Goal: Task Accomplishment & Management: Use online tool/utility

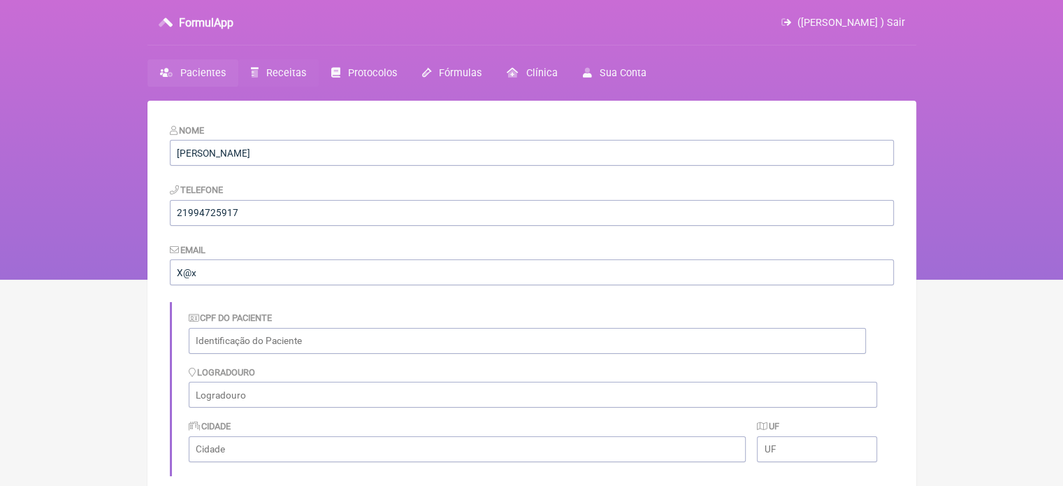
click at [267, 71] on span "Receitas" at bounding box center [286, 73] width 40 height 12
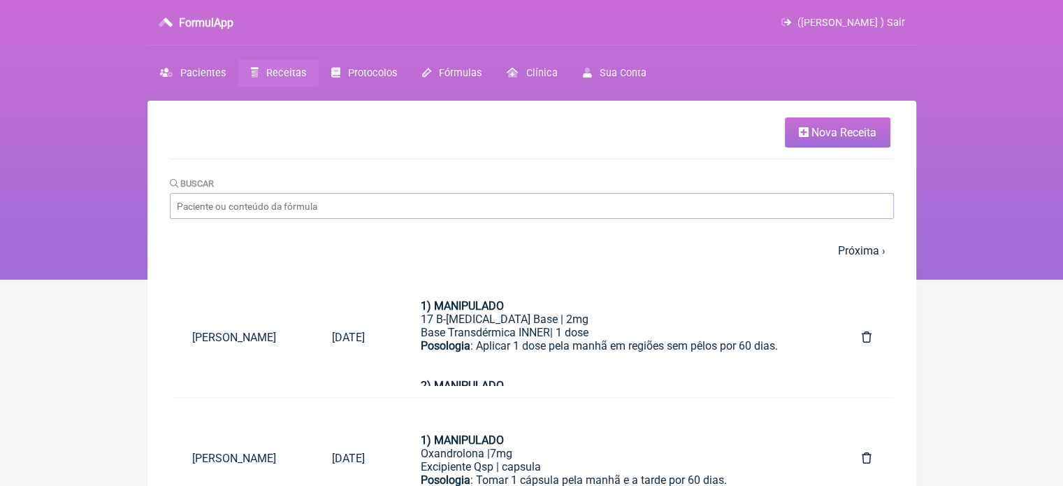
click at [830, 131] on span "Nova Receita" at bounding box center [844, 132] width 65 height 13
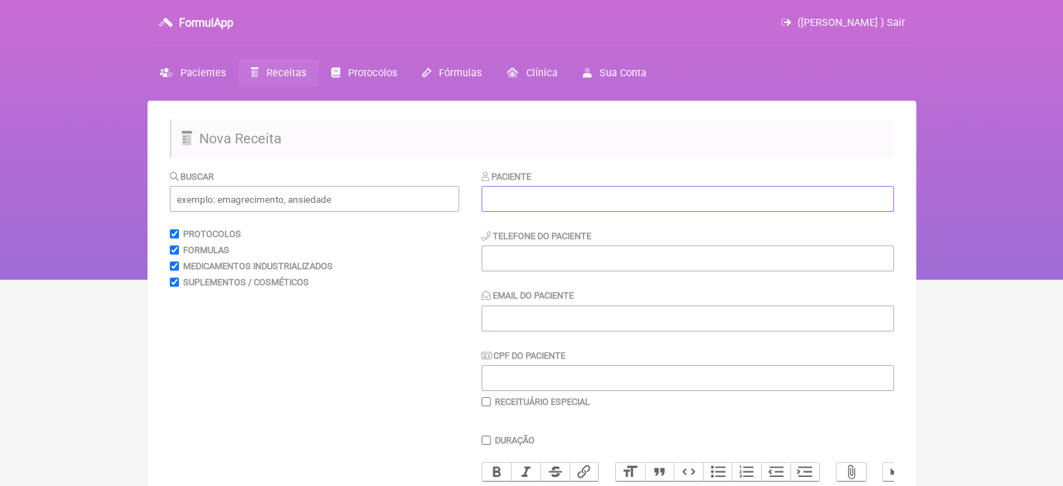
click at [643, 189] on input "text" at bounding box center [688, 199] width 413 height 26
paste input "[PERSON_NAME]"
type input "[PERSON_NAME]"
click at [620, 248] on input "tel" at bounding box center [688, 258] width 413 height 26
type input "21964106865"
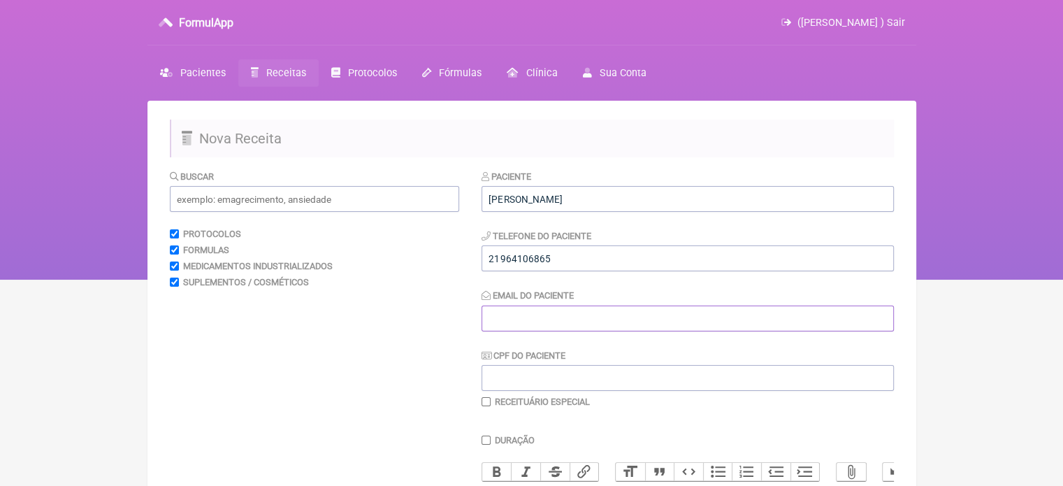
click at [501, 319] on input "Email do Paciente" at bounding box center [688, 319] width 413 height 26
type input "X@X"
click at [322, 193] on input "text" at bounding box center [314, 199] width 289 height 26
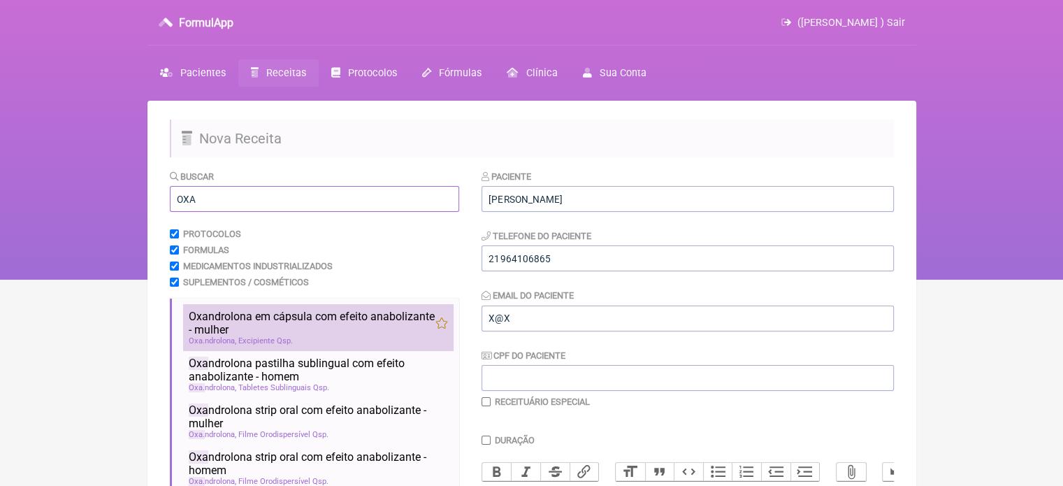
type input "OXA"
click at [312, 329] on span "Oxa ndrolona em cápsula com efeito anabolizante - mulher" at bounding box center [312, 323] width 247 height 27
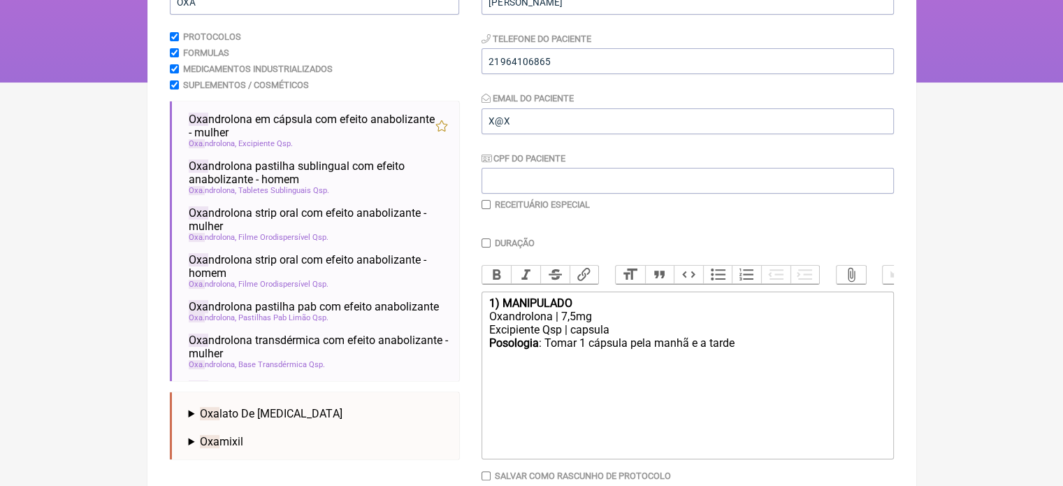
scroll to position [279, 0]
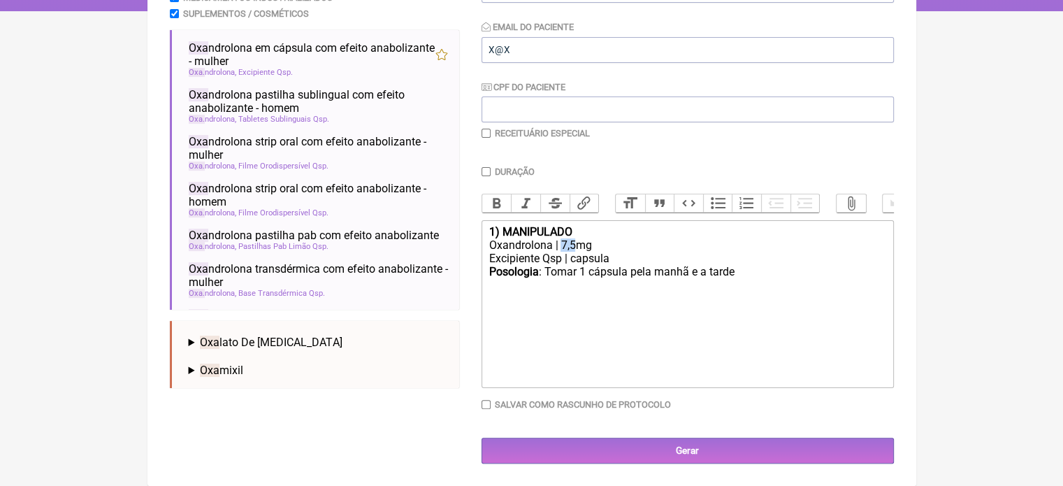
drag, startPoint x: 576, startPoint y: 242, endPoint x: 562, endPoint y: 243, distance: 14.0
click at [562, 243] on div "Oxandrolona | 7,5mg" at bounding box center [687, 244] width 397 height 13
drag, startPoint x: 733, startPoint y: 273, endPoint x: 710, endPoint y: 273, distance: 22.4
click at [708, 273] on div "Posologia : Tomar 1 cápsula pela manhã e a tarde ㅤ" at bounding box center [687, 279] width 397 height 28
type trix-editor "<div><strong>1) MANIPULADO</strong></div><div>Oxandrolona | 7mg</div><div>Excip…"
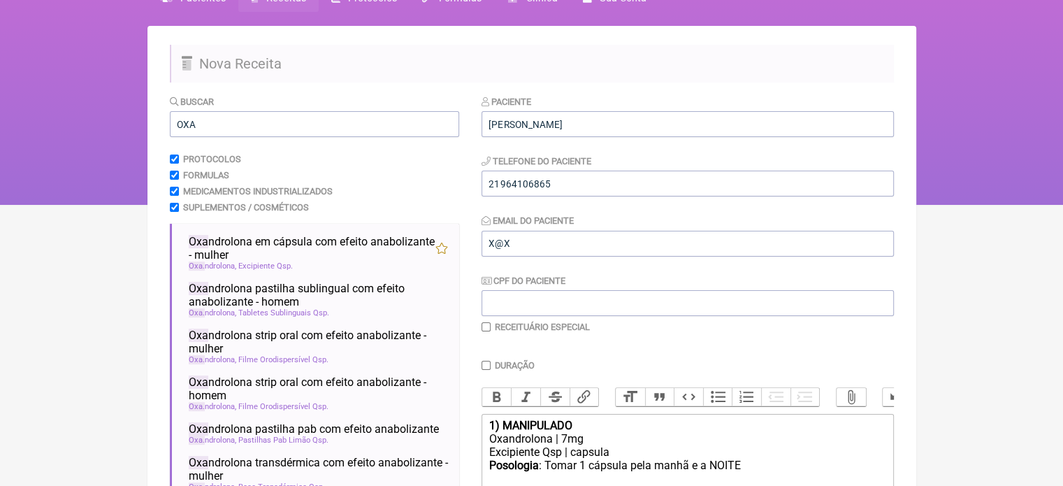
scroll to position [69, 0]
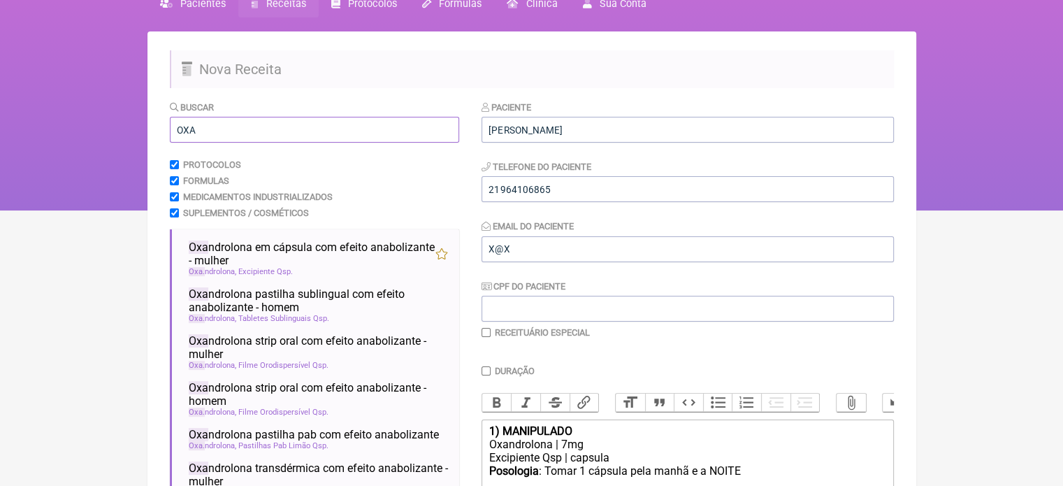
drag, startPoint x: 210, startPoint y: 131, endPoint x: 153, endPoint y: 136, distance: 56.8
click at [153, 136] on main "Nova Receita Buscar OXA Protocolos Formulas Medicamentos Industrializados Suple…" at bounding box center [532, 358] width 769 height 654
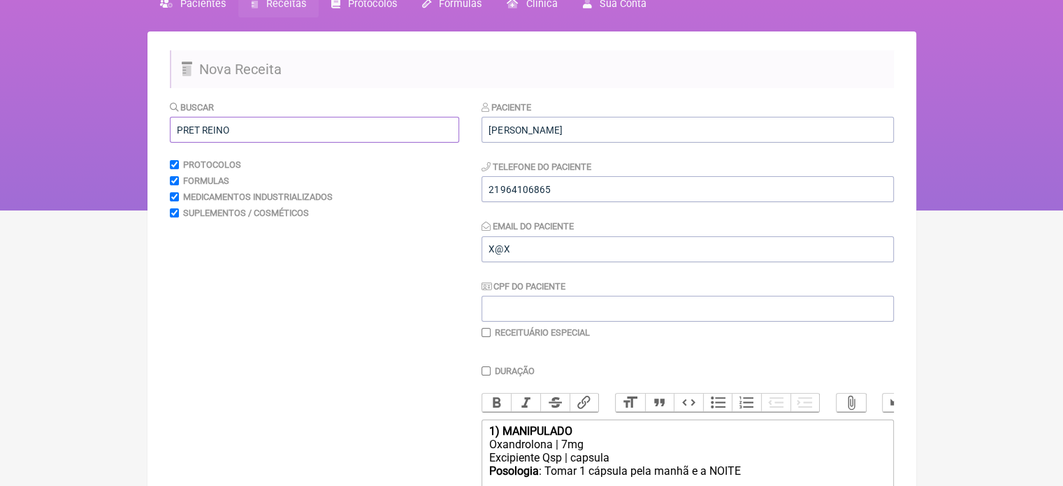
drag, startPoint x: 195, startPoint y: 128, endPoint x: 229, endPoint y: 127, distance: 33.6
click at [229, 127] on input "PRET REINO" at bounding box center [314, 130] width 289 height 26
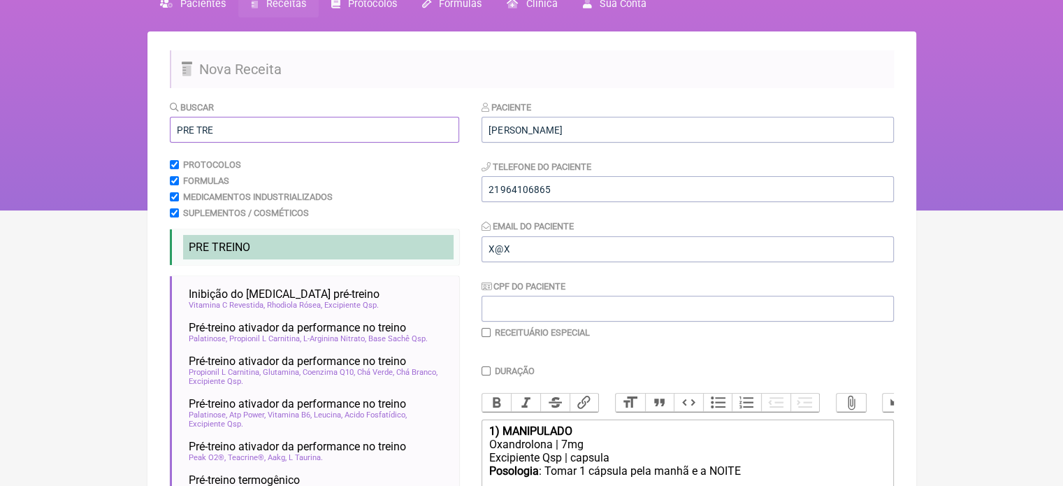
type input "PRE TRE"
click at [222, 248] on span "PRE TRE" at bounding box center [210, 247] width 43 height 13
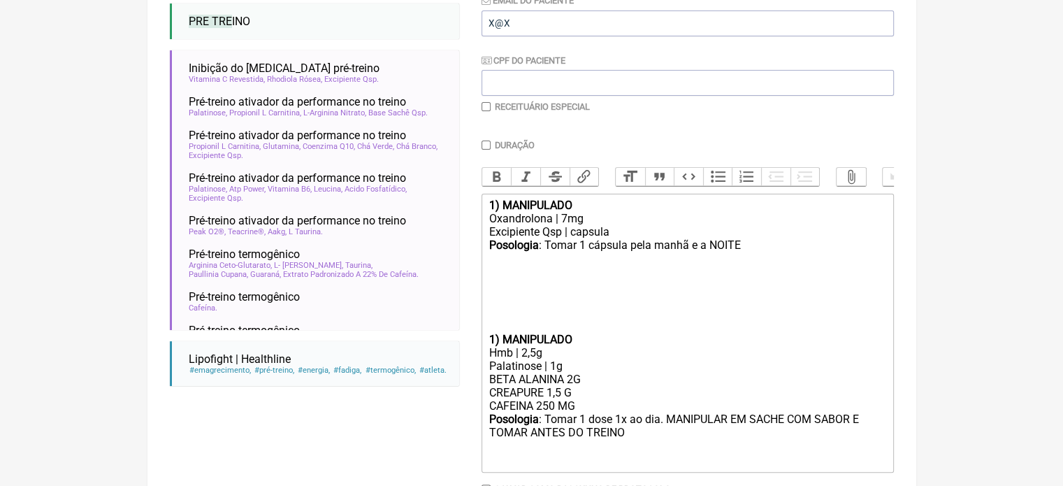
scroll to position [393, 0]
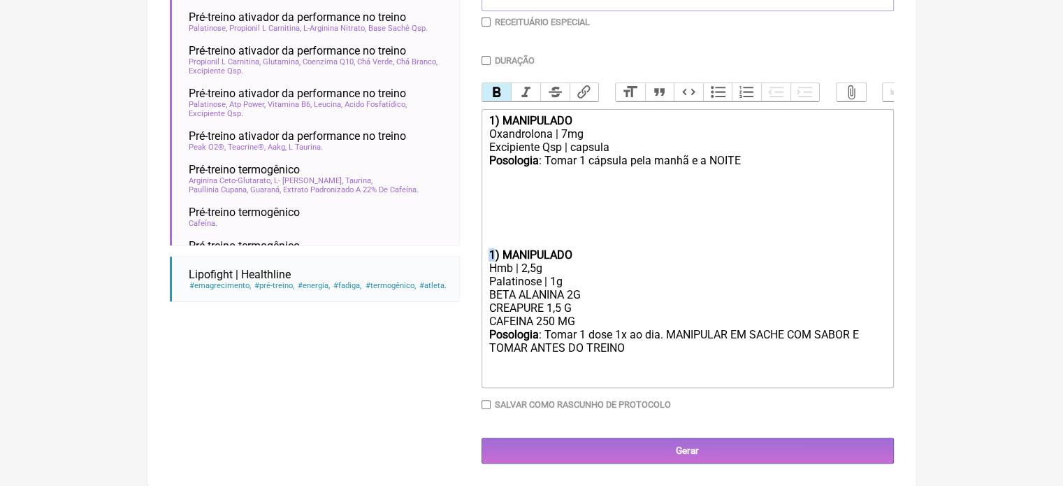
drag, startPoint x: 492, startPoint y: 251, endPoint x: 484, endPoint y: 253, distance: 8.6
click at [484, 253] on trix-editor "1) MANIPULADO Oxandrolona | 7mg Excipiente Qsp | capsula Posologia : Tomar 1 cá…" at bounding box center [688, 248] width 413 height 279
click at [486, 253] on trix-editor "1) MANIPULADO Oxandrolona | 7mg Excipiente Qsp | capsula Posologia : Tomar 1 cá…" at bounding box center [688, 248] width 413 height 279
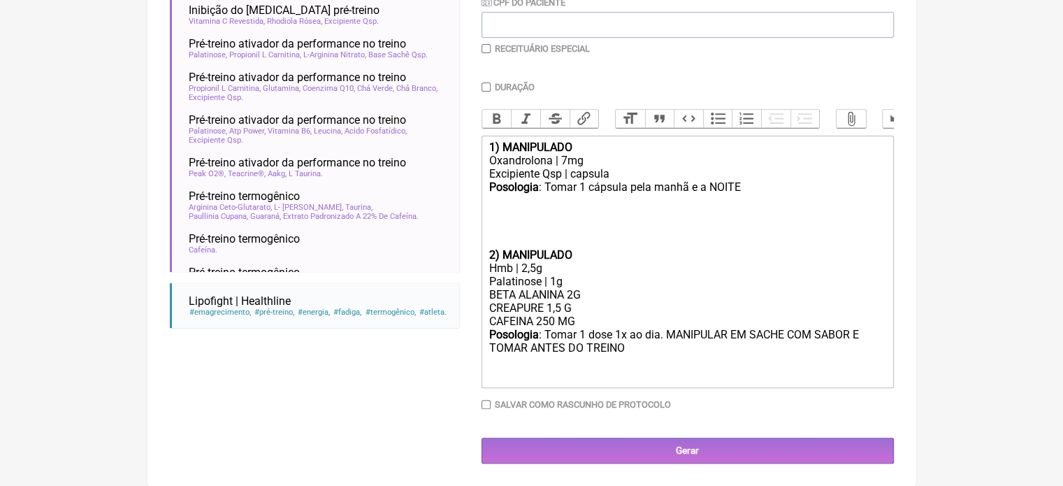
scroll to position [352, 0]
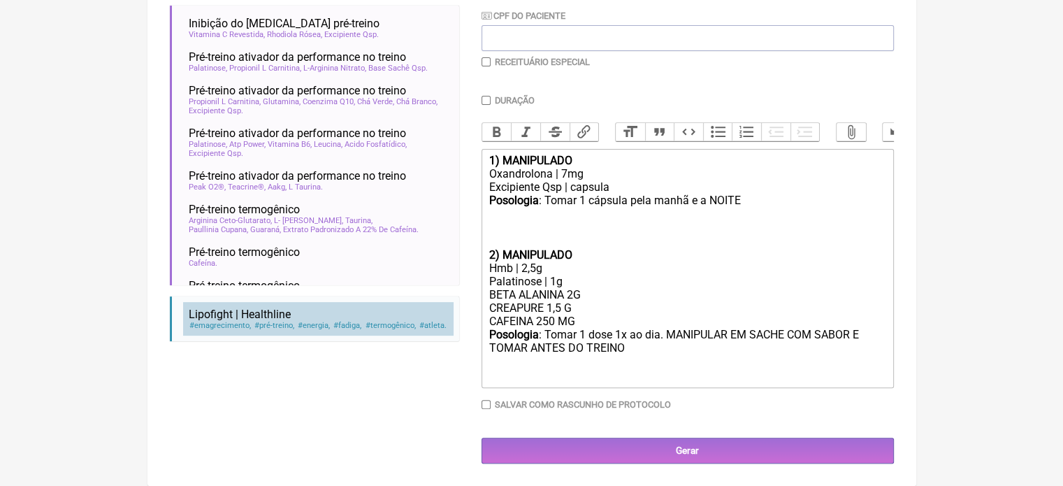
drag, startPoint x: 587, startPoint y: 321, endPoint x: 431, endPoint y: 320, distance: 155.2
click at [431, 320] on form "Buscar PRE TRE Protocolos Formulas Medicamentos Industrializados Suplementos / …" at bounding box center [532, 146] width 724 height 634
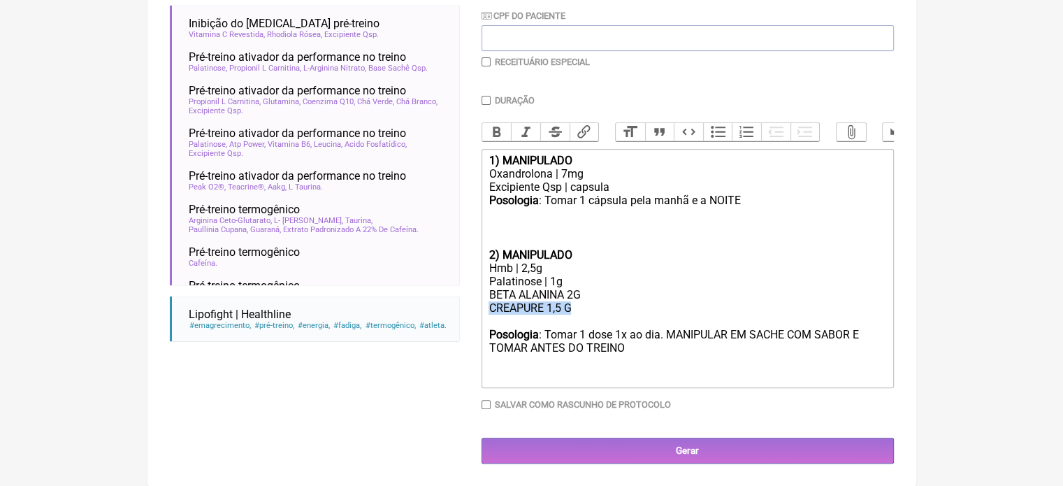
drag, startPoint x: 581, startPoint y: 308, endPoint x: 457, endPoint y: 305, distance: 124.5
click at [457, 305] on form "Buscar PRE TRE Protocolos Formulas Medicamentos Industrializados Suplementos / …" at bounding box center [532, 146] width 724 height 634
click at [487, 334] on trix-editor "1) MANIPULADO Oxandrolona | 7mg Excipiente Qsp | capsula Posologia : Tomar 1 cá…" at bounding box center [688, 268] width 413 height 239
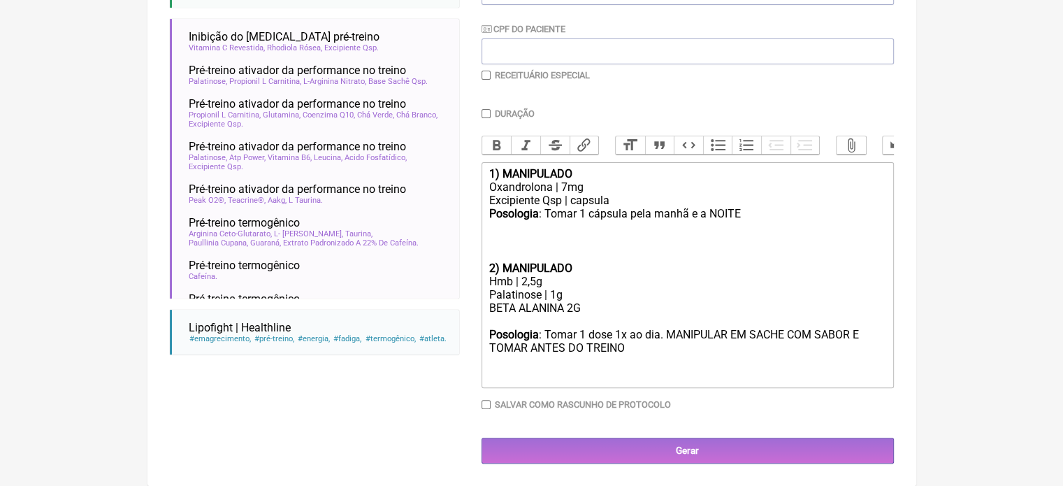
type trix-editor "<div><strong>1) MANIPULADO</strong></div><div>Oxandrolona | 7mg</div><div>Excip…"
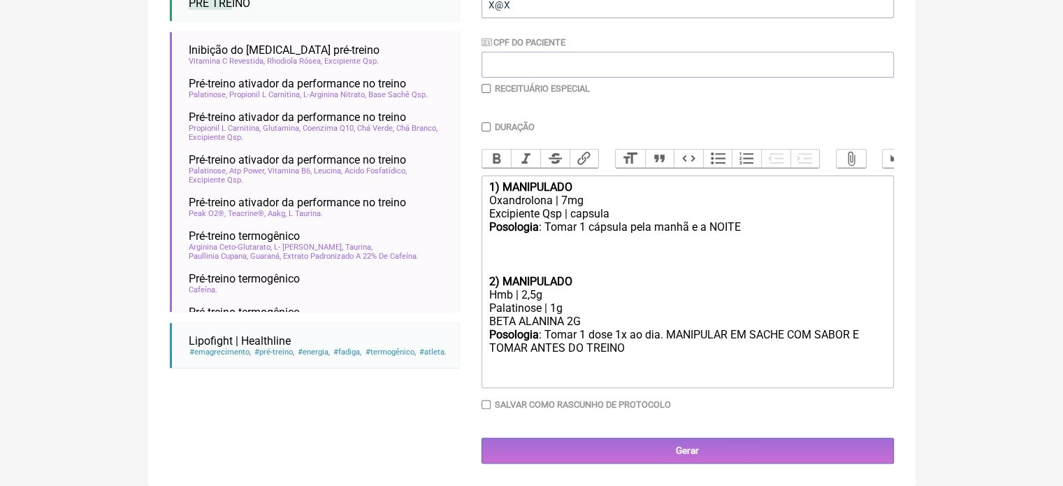
click at [482, 84] on input "checkbox" at bounding box center [486, 88] width 9 height 9
checkbox input "true"
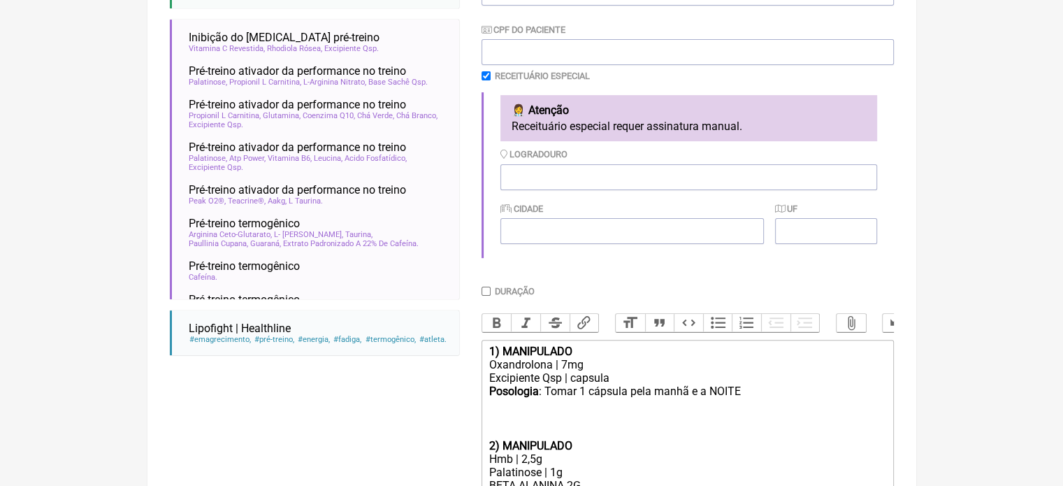
click at [489, 293] on input "Duração" at bounding box center [486, 291] width 9 height 9
checkbox input "true"
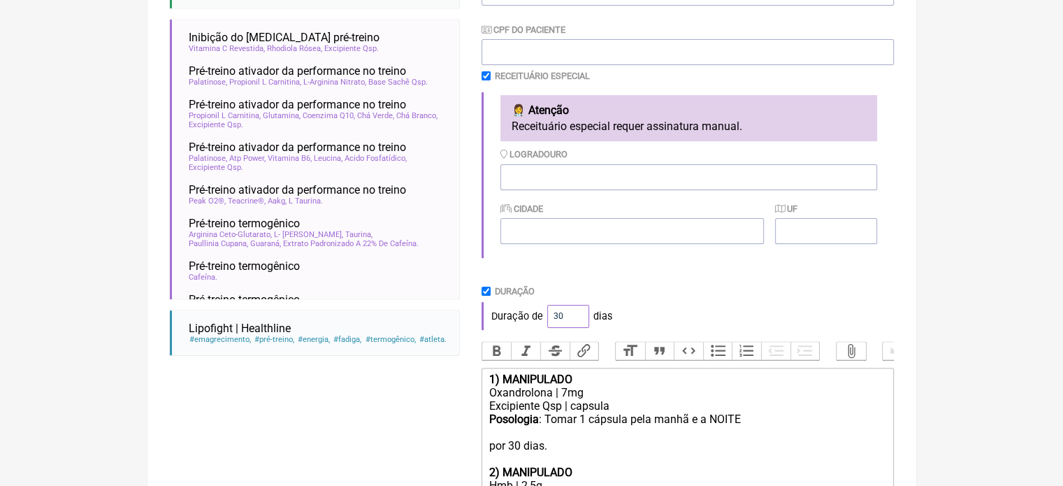
drag, startPoint x: 565, startPoint y: 320, endPoint x: 540, endPoint y: 320, distance: 25.2
click at [540, 320] on div "Duração de 30 dias" at bounding box center [688, 316] width 413 height 28
type input "60"
click at [633, 299] on div "Duração Duração de 60 dias" at bounding box center [688, 308] width 413 height 44
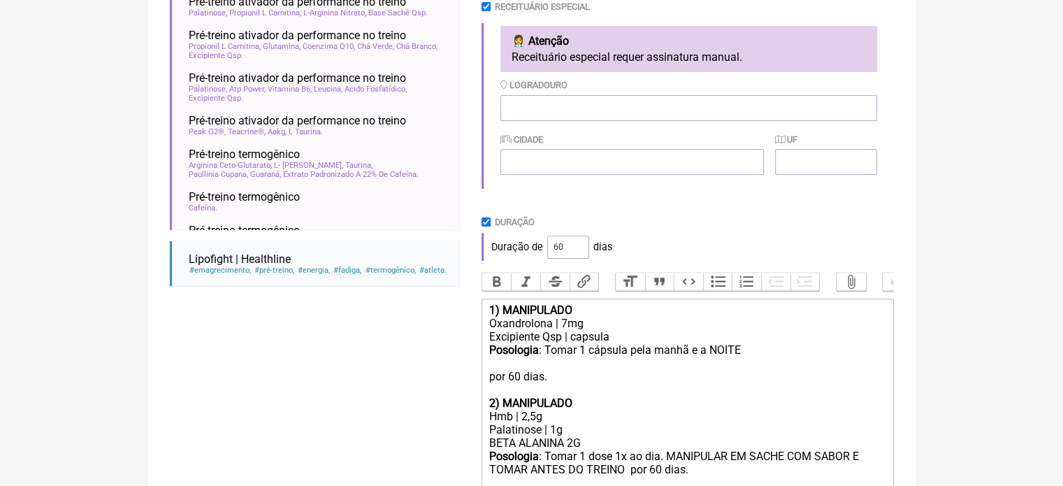
scroll to position [530, 0]
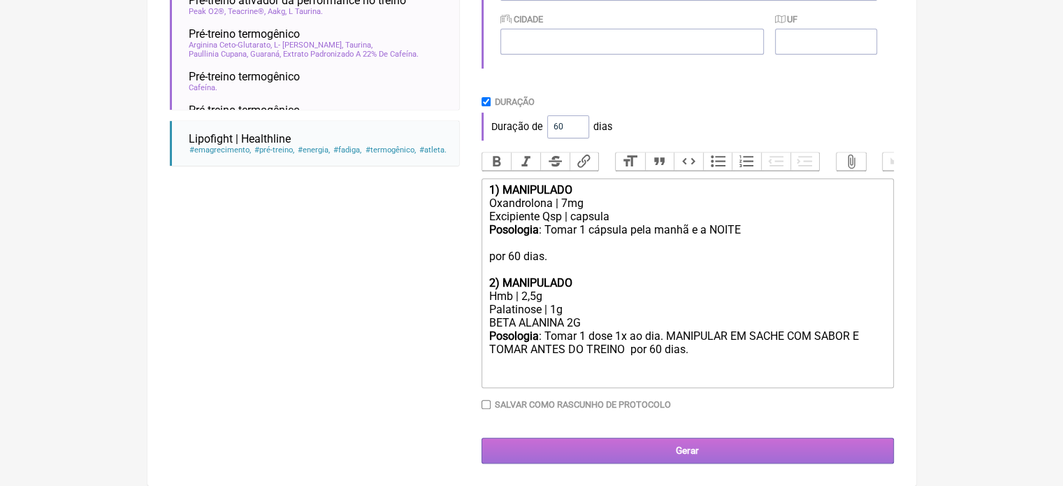
click at [609, 447] on input "Gerar" at bounding box center [688, 451] width 413 height 26
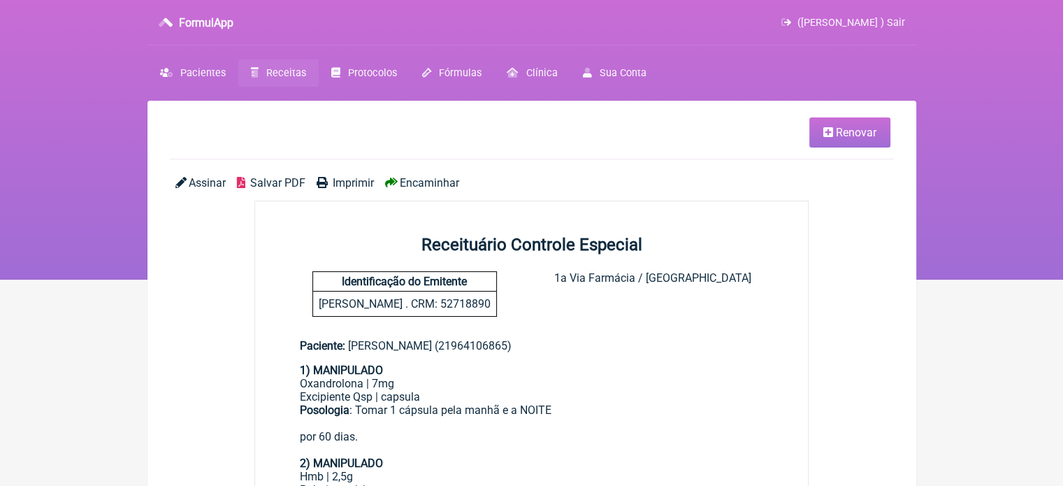
click at [351, 186] on span "Imprimir" at bounding box center [353, 182] width 41 height 13
click at [189, 72] on span "Pacientes" at bounding box center [202, 73] width 45 height 12
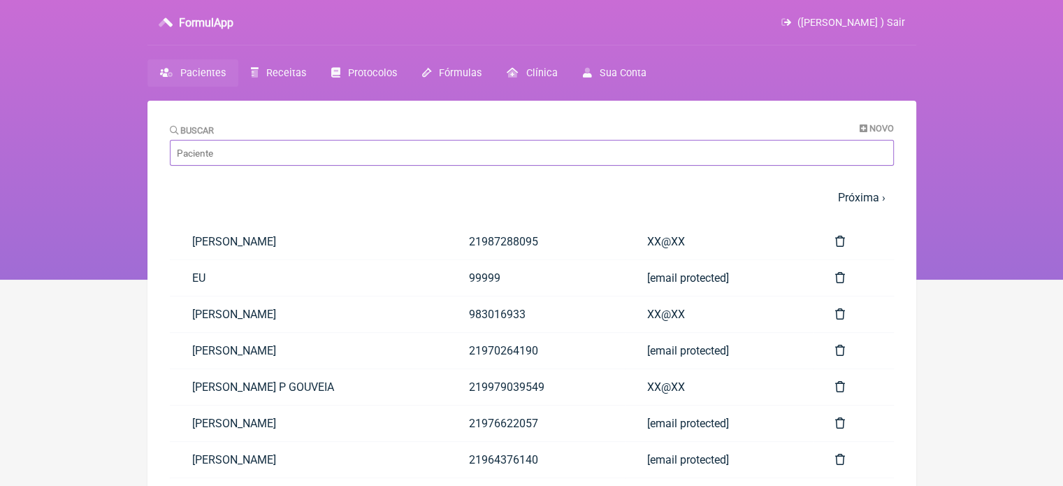
click at [308, 157] on input "Buscar" at bounding box center [532, 153] width 724 height 26
paste input "ALESSANDRA DA COSTA MARQUES"
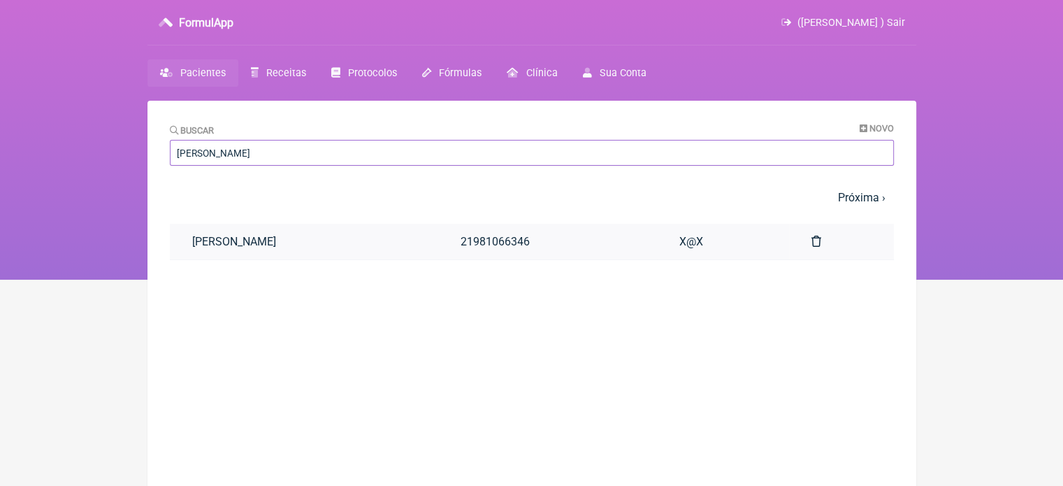
type input "ALESSANDRA DA COSTA MARQUES"
click at [338, 248] on link "ALESSANDRA DA COSTA MARQUES" at bounding box center [304, 242] width 268 height 36
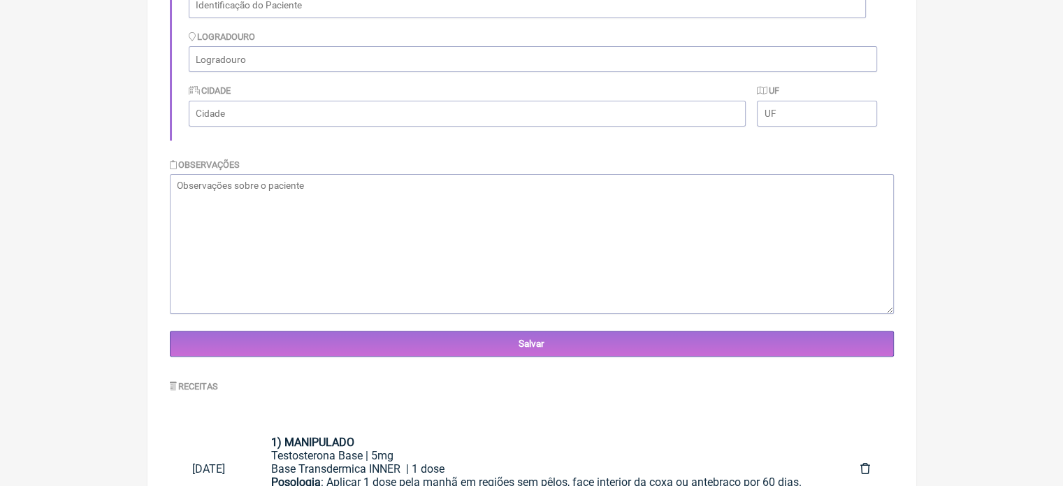
scroll to position [417, 0]
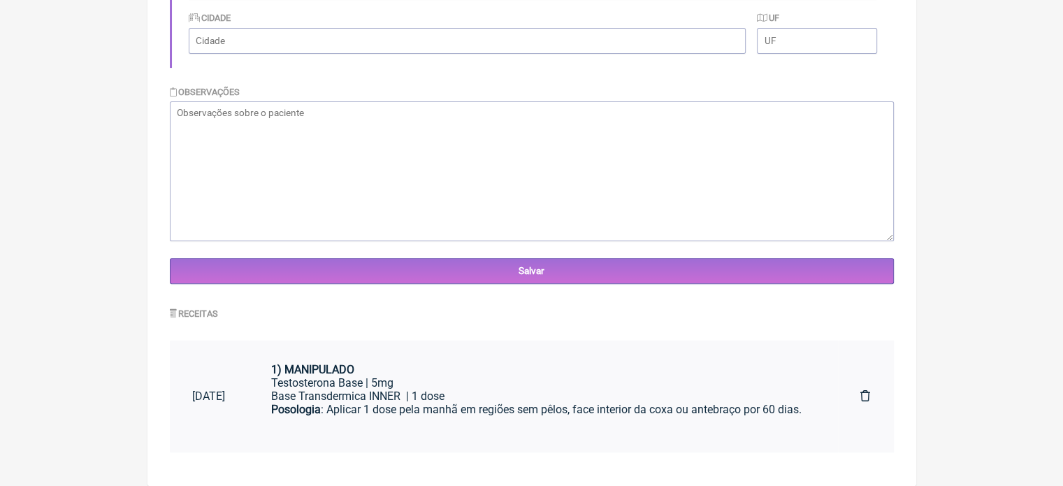
click at [471, 365] on div "1) MANIPULADO" at bounding box center [543, 369] width 545 height 13
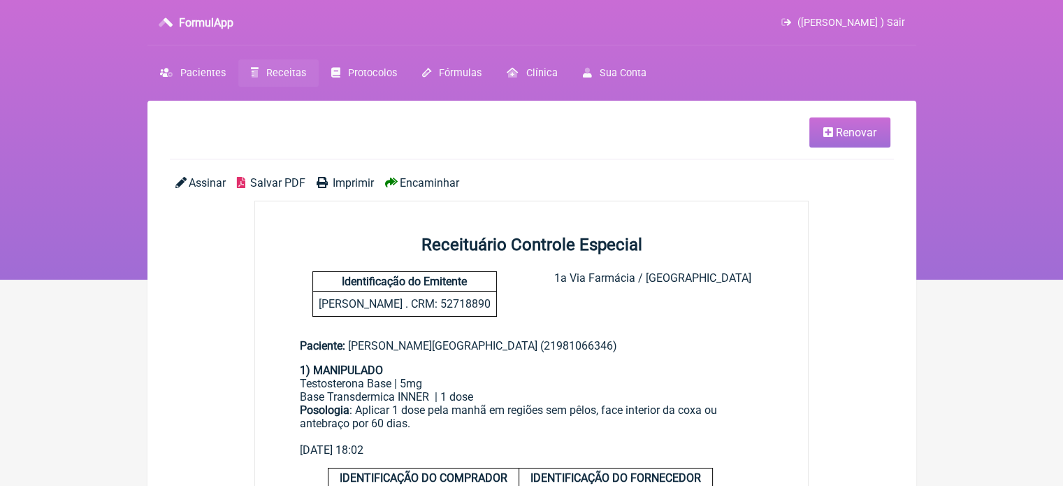
click at [350, 184] on span "Imprimir" at bounding box center [353, 182] width 41 height 13
